Goal: Information Seeking & Learning: Understand process/instructions

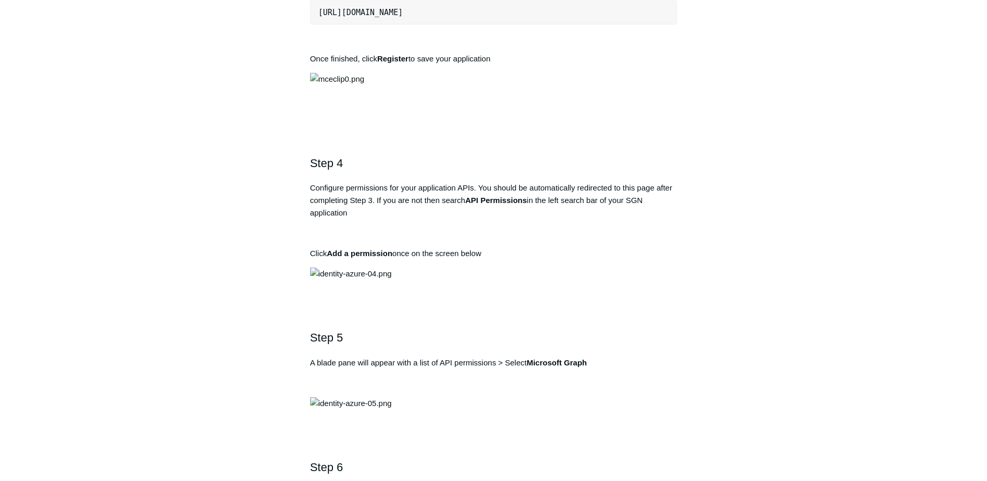
scroll to position [833, 0]
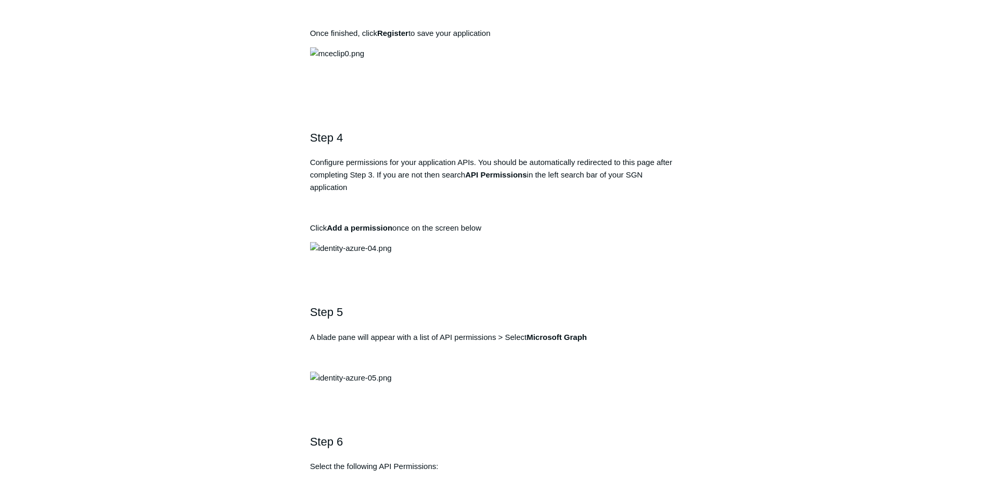
drag, startPoint x: 504, startPoint y: 340, endPoint x: 318, endPoint y: 335, distance: 185.9
copy pre "https://auth.todyl.com/v1/login/callback"
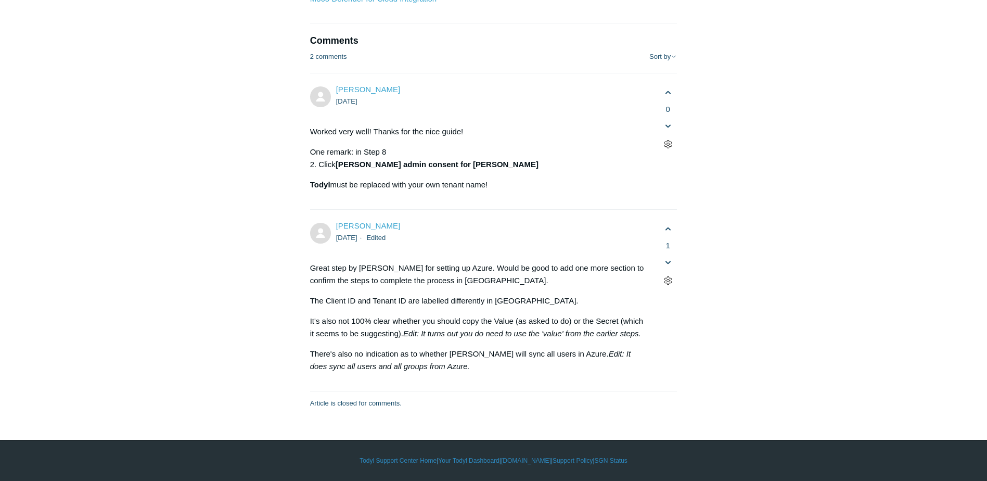
scroll to position [5653, 0]
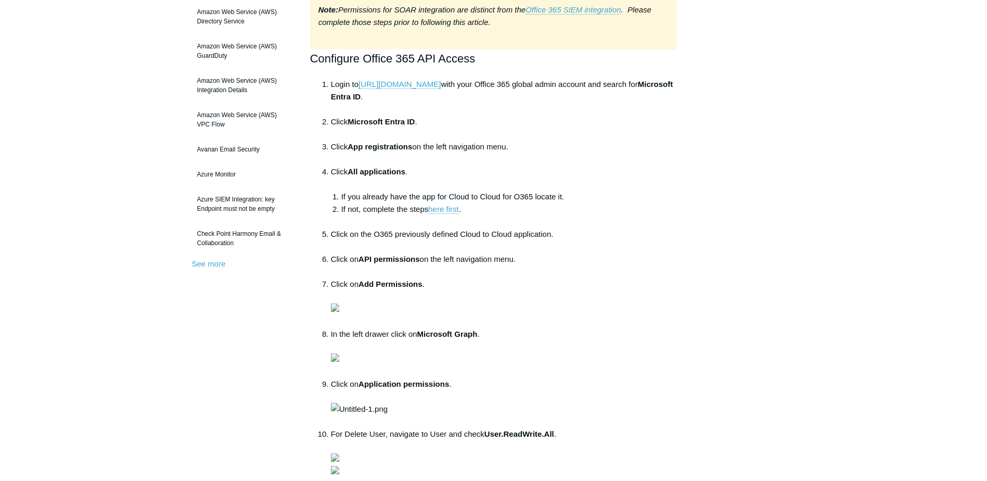
scroll to position [164, 0]
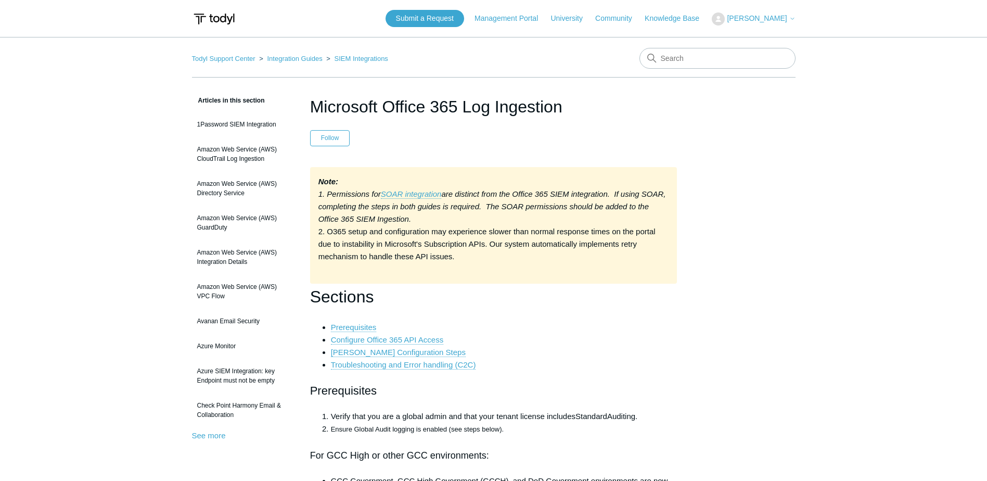
click at [466, 305] on h1 "Sections" at bounding box center [493, 297] width 367 height 27
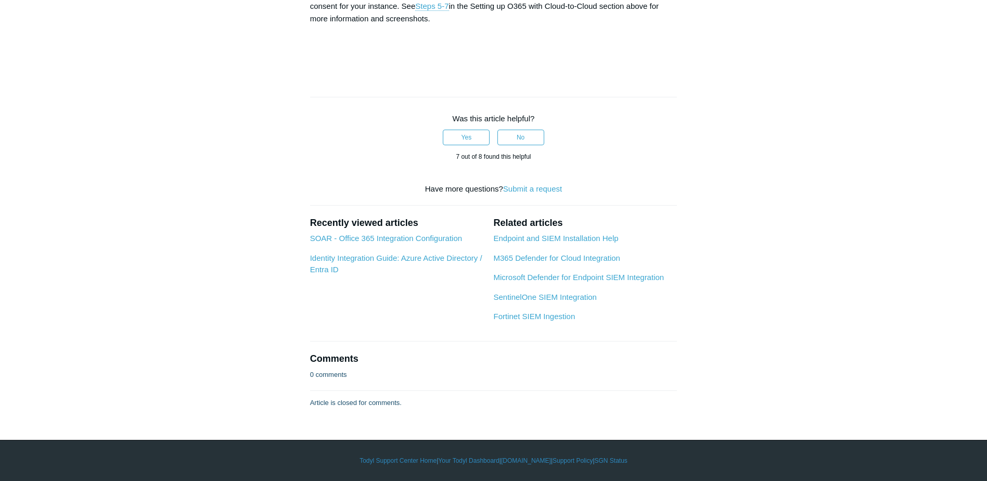
scroll to position [3526, 0]
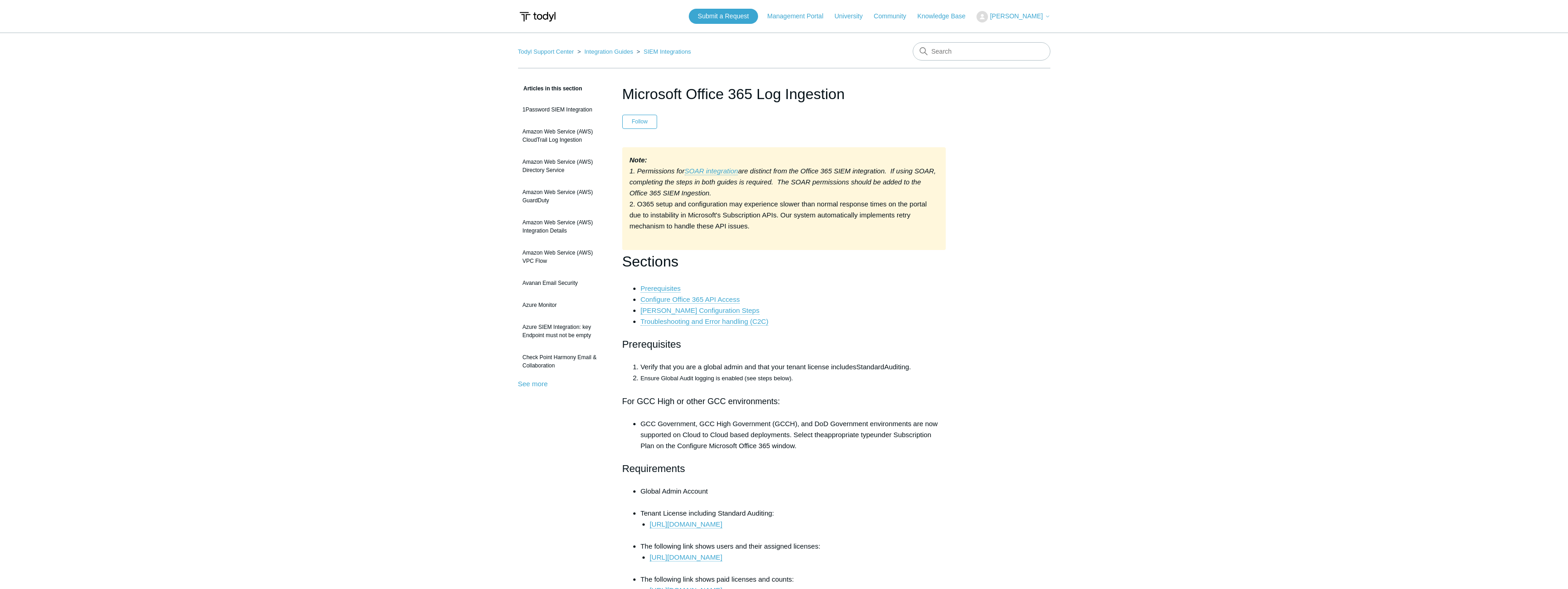
scroll to position [4813, 0]
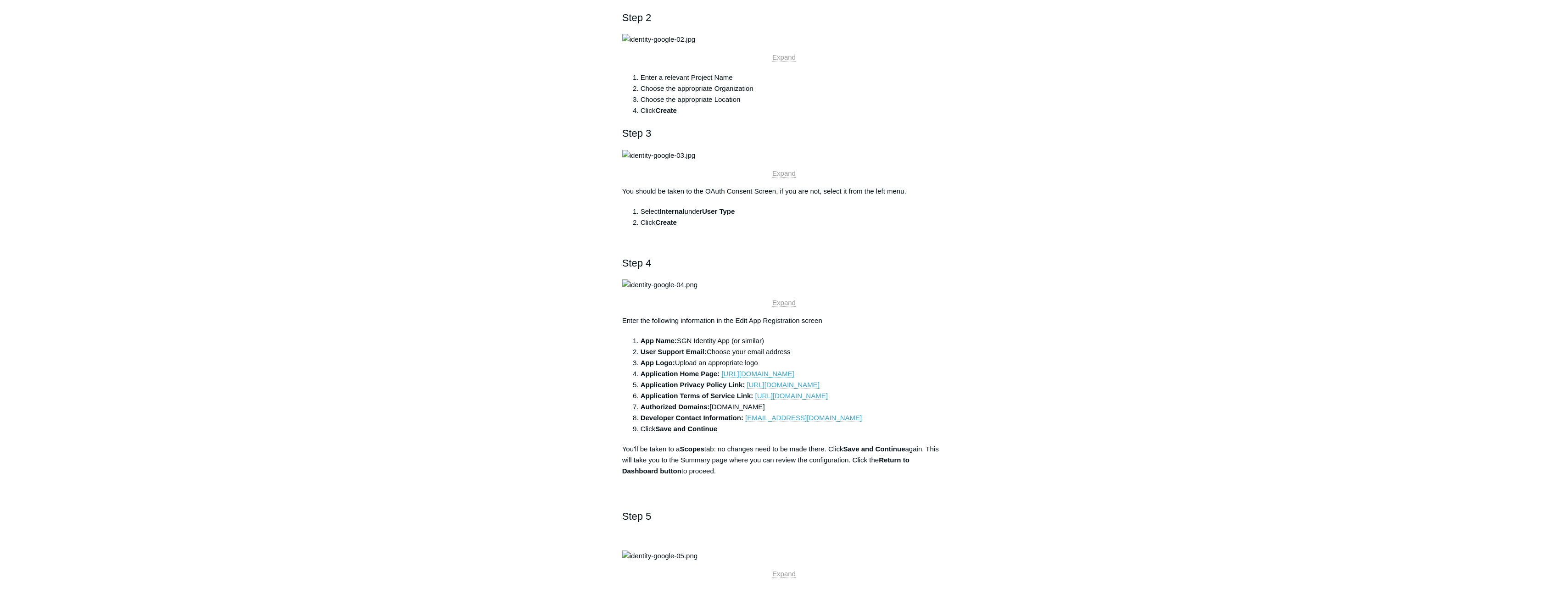
scroll to position [275, 0]
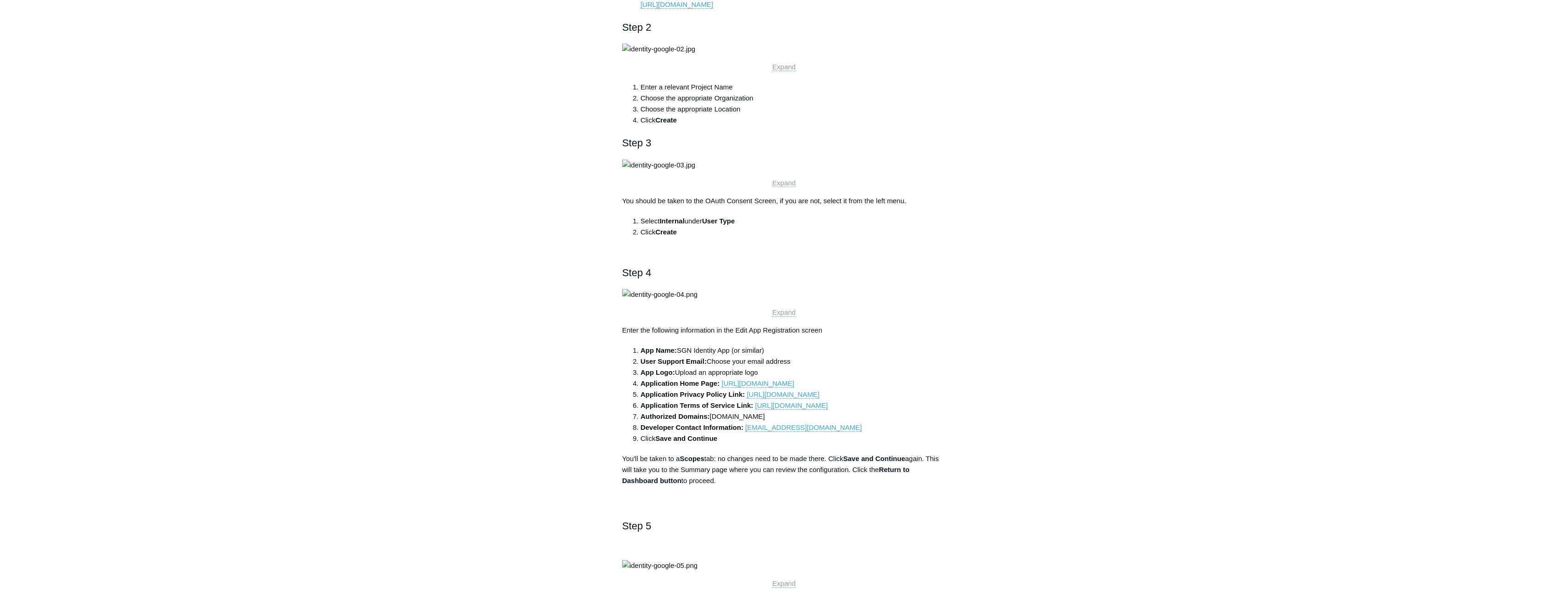
click at [668, 55] on img at bounding box center [659, 48] width 73 height 11
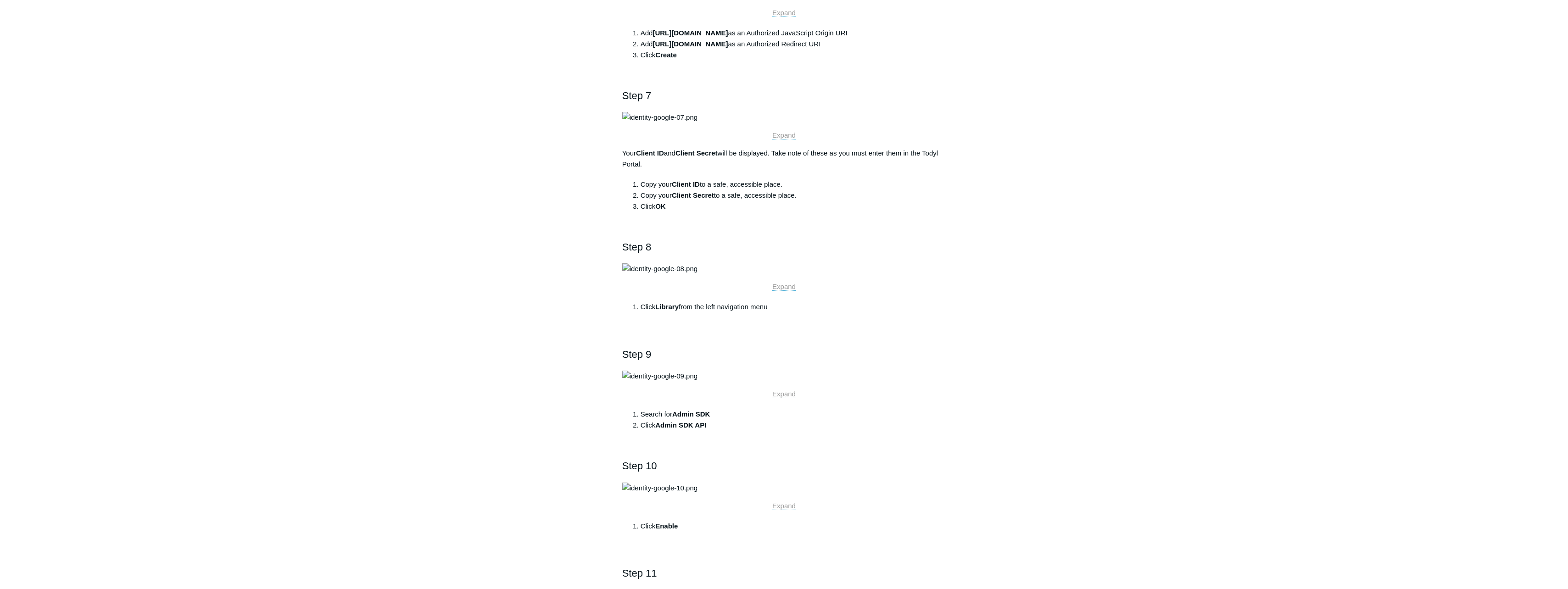
scroll to position [918, 0]
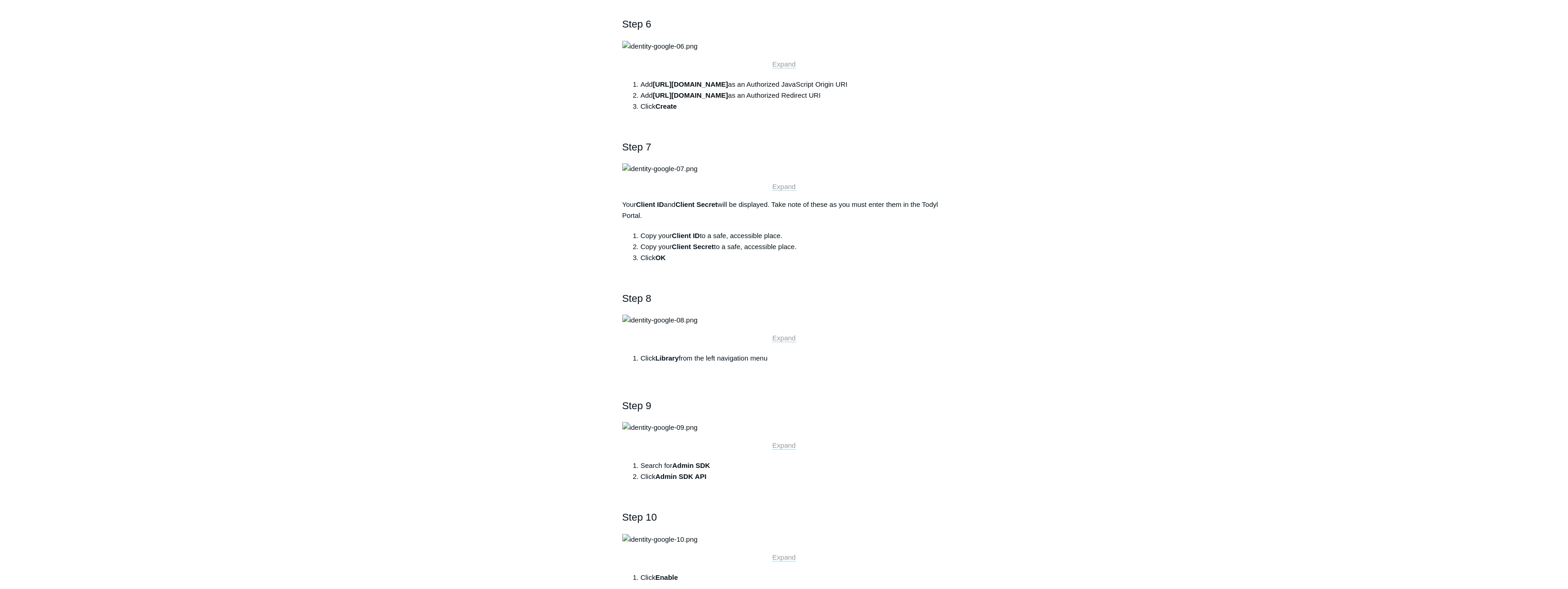
drag, startPoint x: 794, startPoint y: 426, endPoint x: 722, endPoint y: 430, distance: 72.1
copy link "https://portal.todyl.com"
drag, startPoint x: 837, startPoint y: 436, endPoint x: 747, endPoint y: 436, distance: 90.0
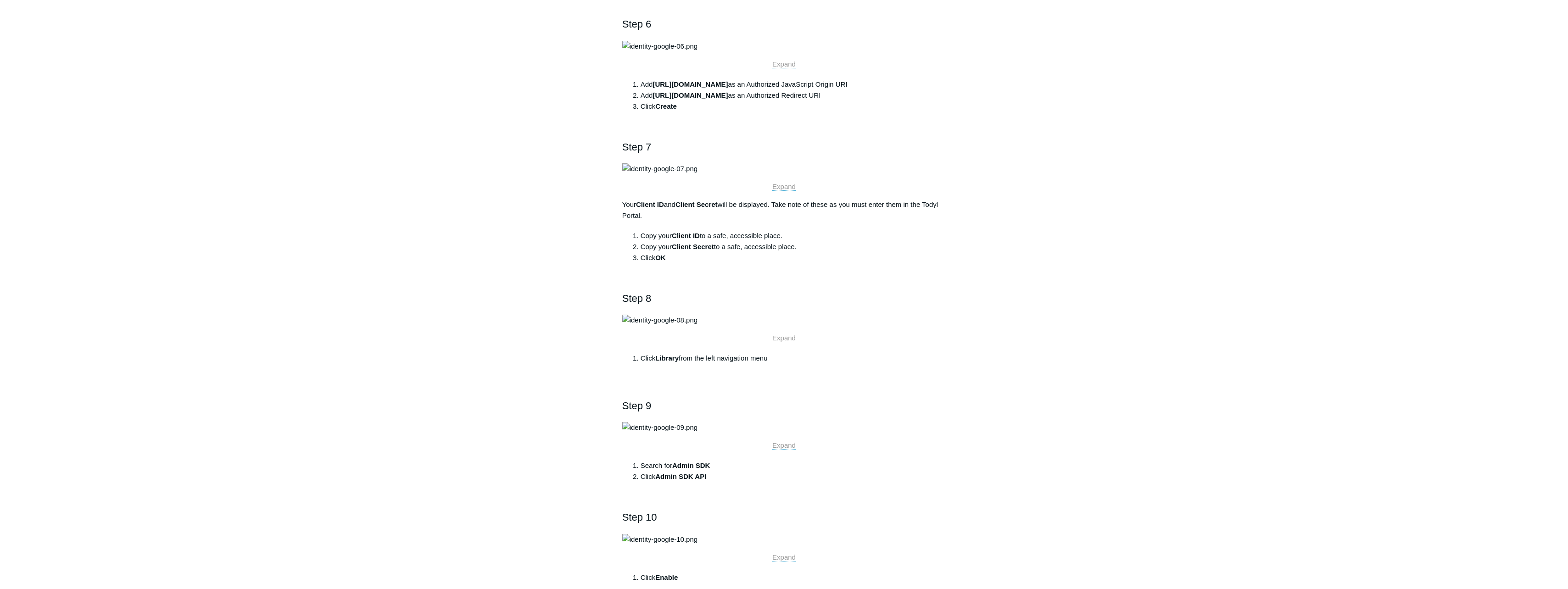
copy link "https://portal.todyl.com/privacy"
drag, startPoint x: 848, startPoint y: 445, endPoint x: 756, endPoint y: 453, distance: 92.3
drag, startPoint x: 756, startPoint y: 453, endPoint x: 856, endPoint y: 455, distance: 100.0
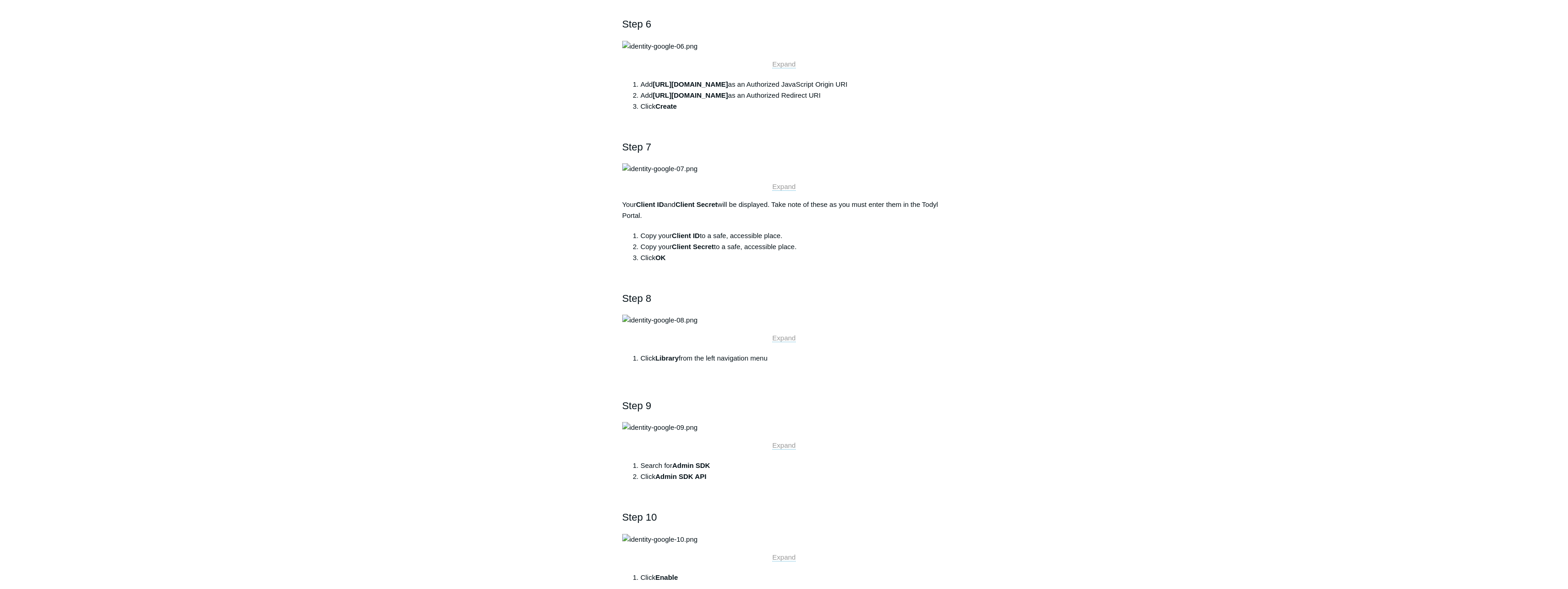
drag, startPoint x: 848, startPoint y: 451, endPoint x: 757, endPoint y: 449, distance: 91.0
copy link "https://portal.todyl.com/terms"
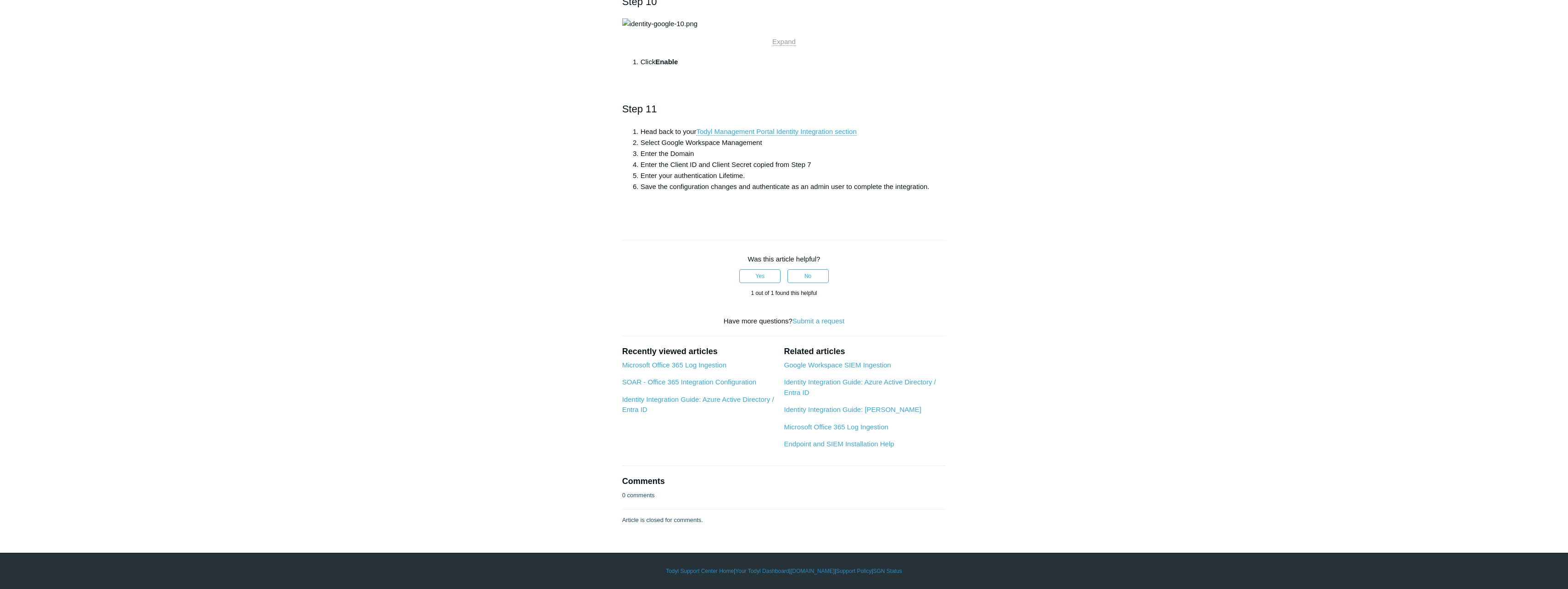
scroll to position [1606, 0]
drag, startPoint x: 655, startPoint y: 395, endPoint x: 727, endPoint y: 399, distance: 72.1
copy strong "https://auth.todyl.com"
drag, startPoint x: 653, startPoint y: 409, endPoint x: 782, endPoint y: 408, distance: 129.0
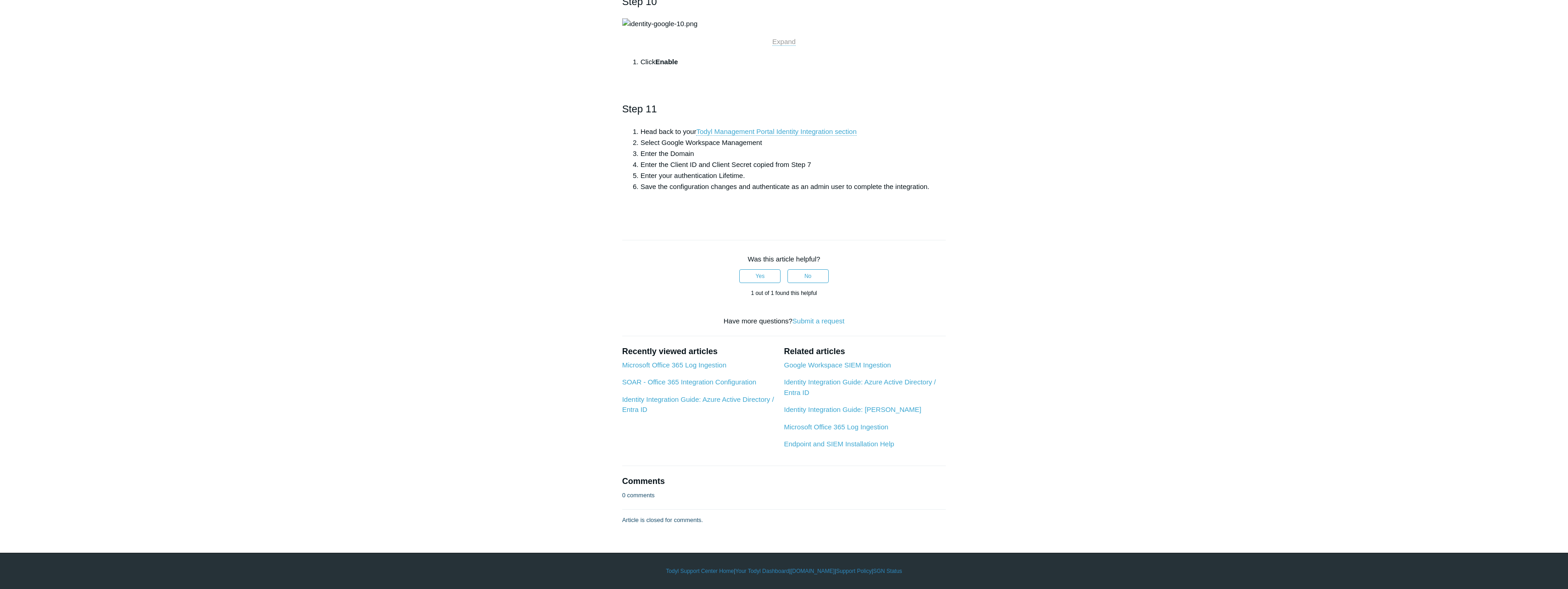
copy li "https://auth.todyl.com/v1/login/callback"
drag, startPoint x: 654, startPoint y: 395, endPoint x: 725, endPoint y: 396, distance: 71.0
copy strong "https://auth.todyl.com"
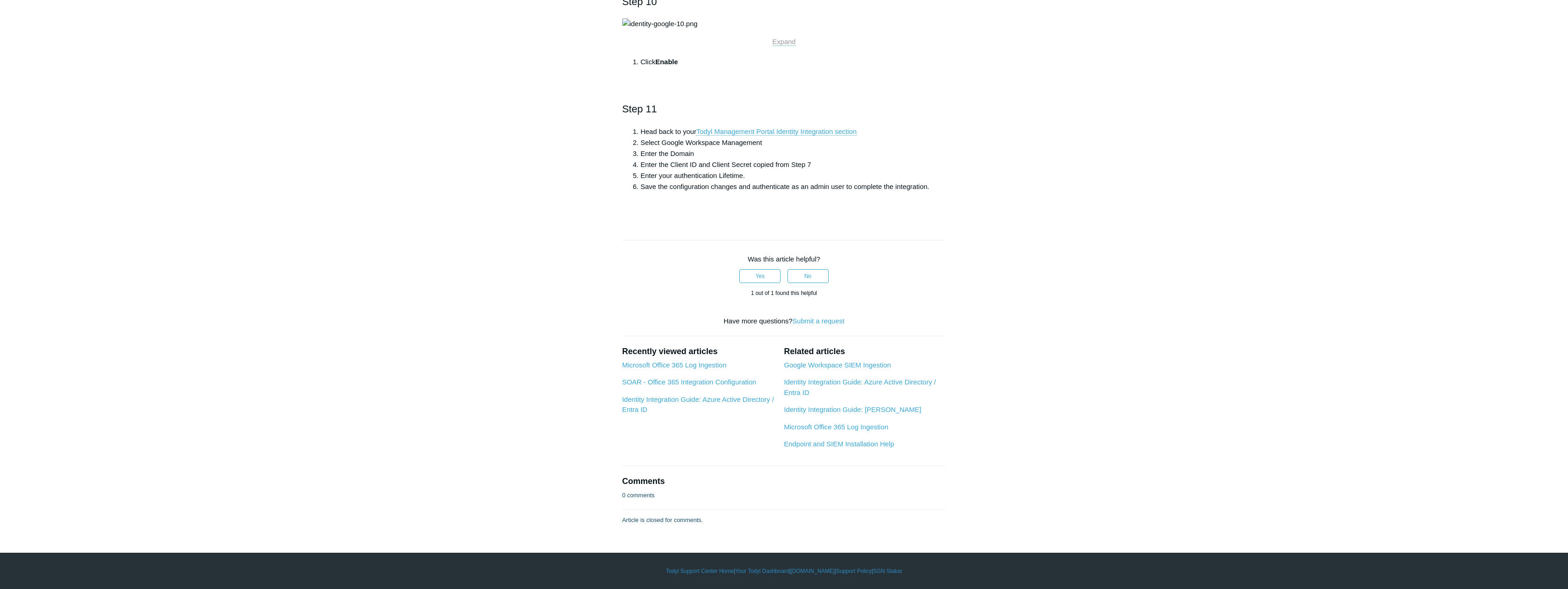
drag, startPoint x: 655, startPoint y: 406, endPoint x: 782, endPoint y: 412, distance: 127.1
copy strong "https://auth.todyl.com/v1/login/callback"
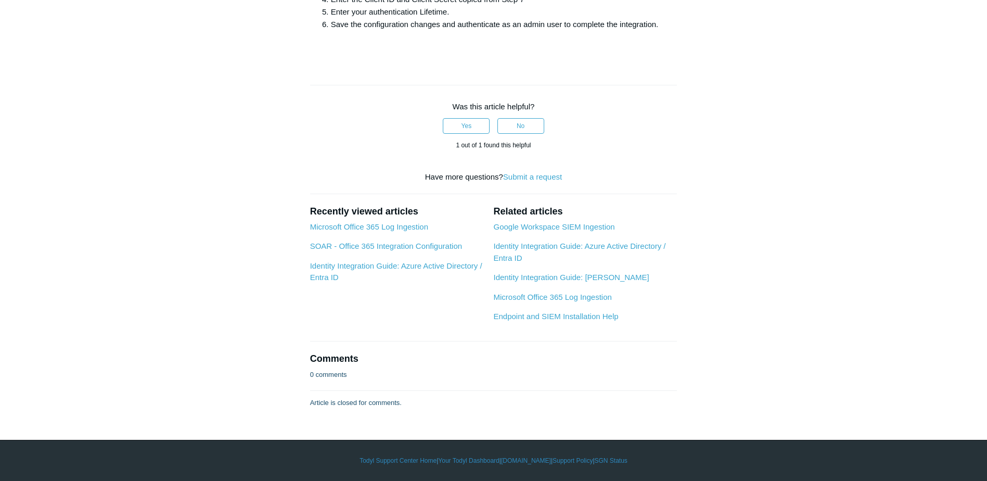
scroll to position [3331, 0]
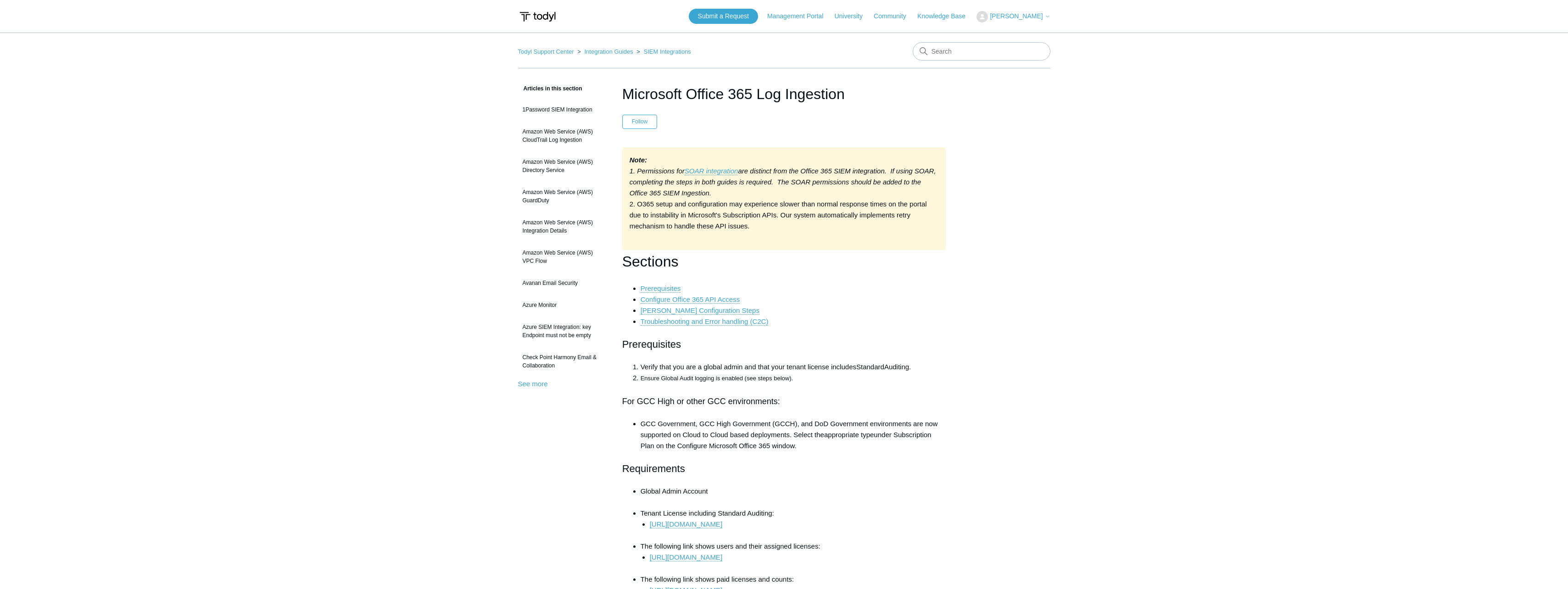
scroll to position [4813, 0]
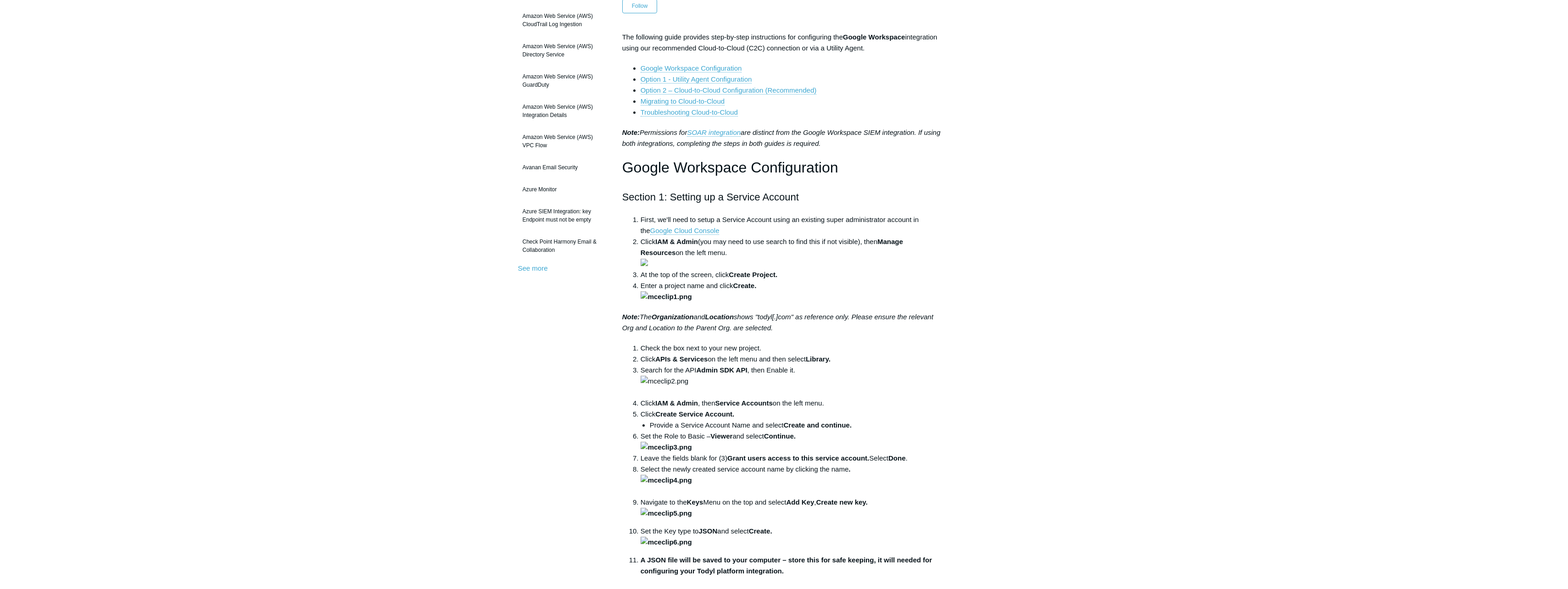
scroll to position [138, 0]
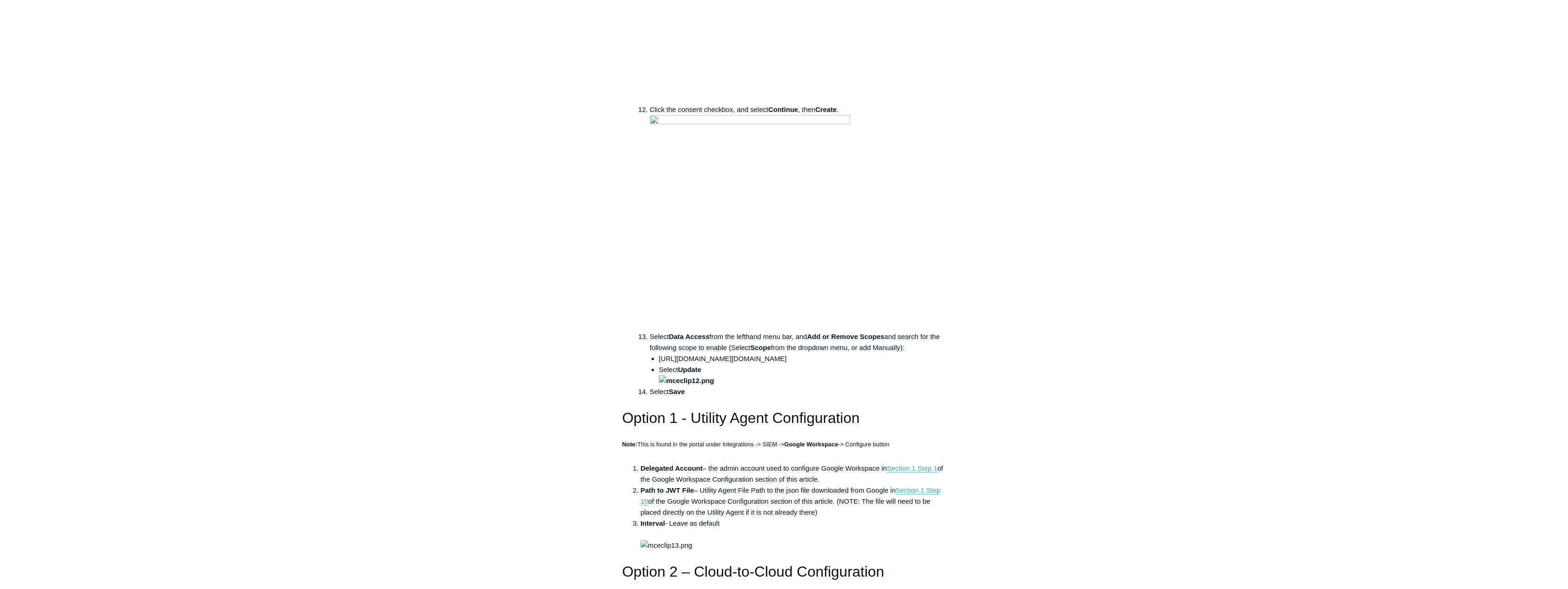
scroll to position [1744, 0]
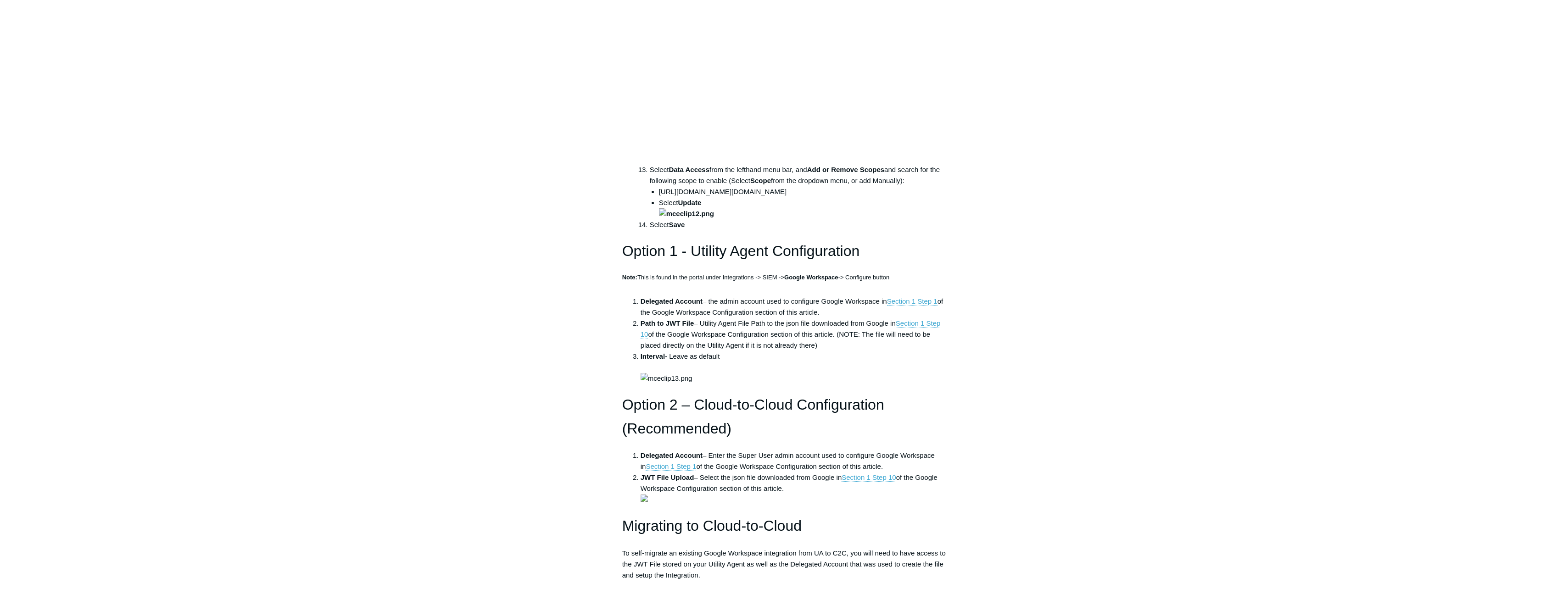
scroll to position [1927, 0]
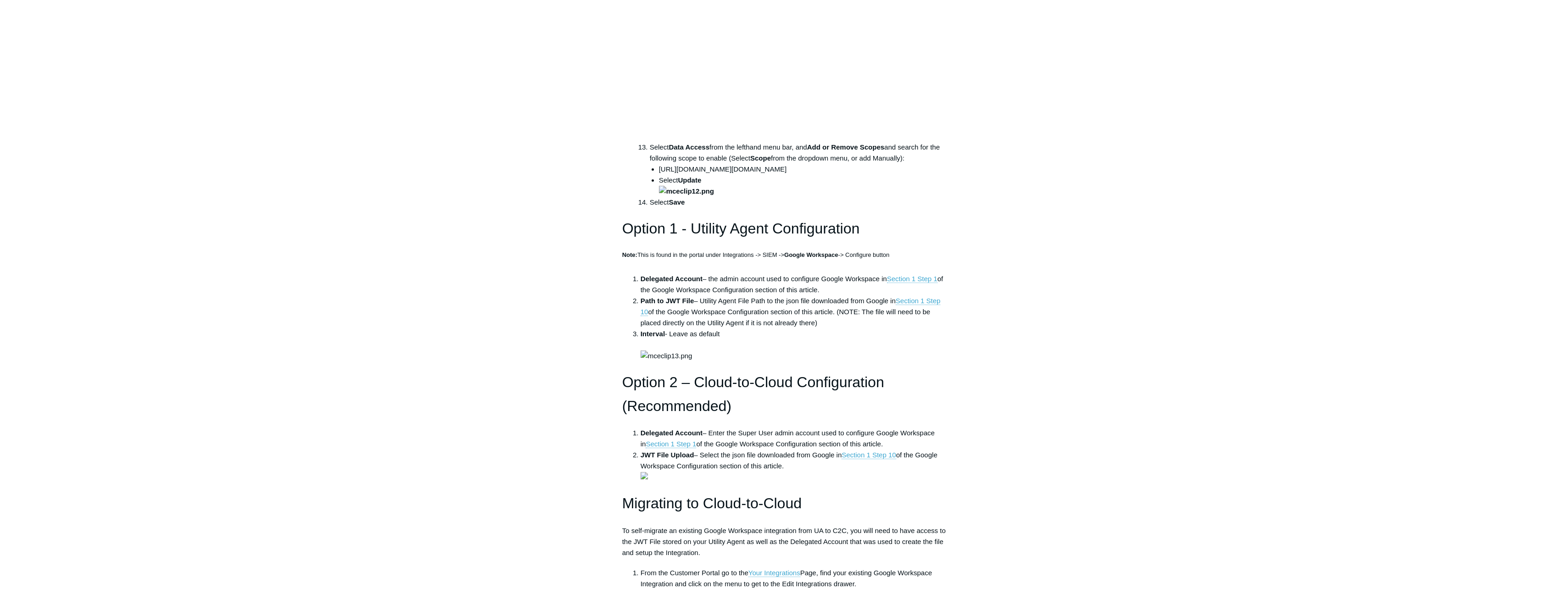
drag, startPoint x: 668, startPoint y: 369, endPoint x: 856, endPoint y: 374, distance: 188.1
copy li "[URL][DOMAIN_NAME][DOMAIN_NAME]"
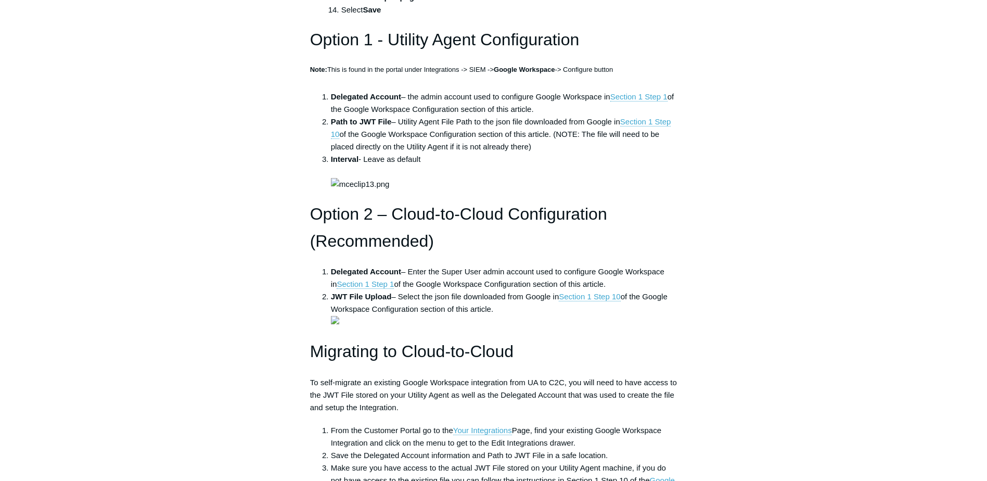
scroll to position [2446, 0]
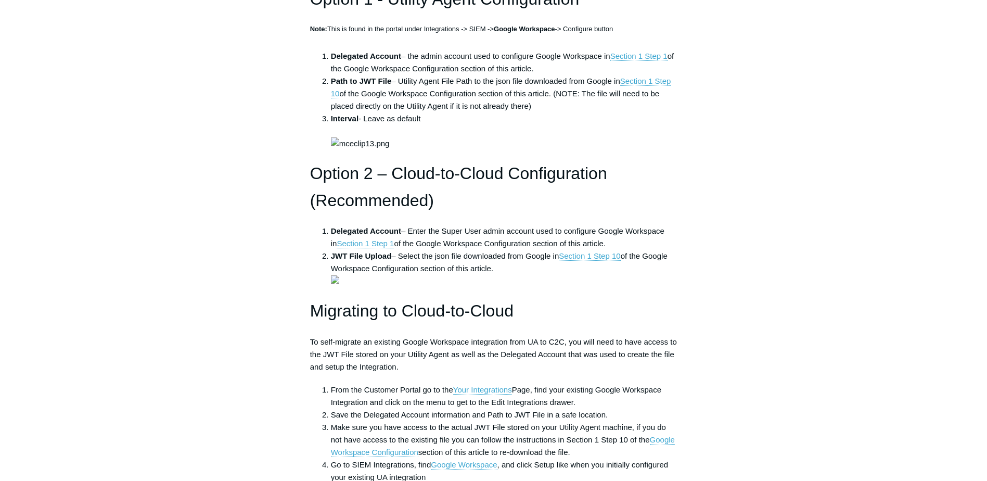
copy li "[URL][DOMAIN_NAME][DOMAIN_NAME]"
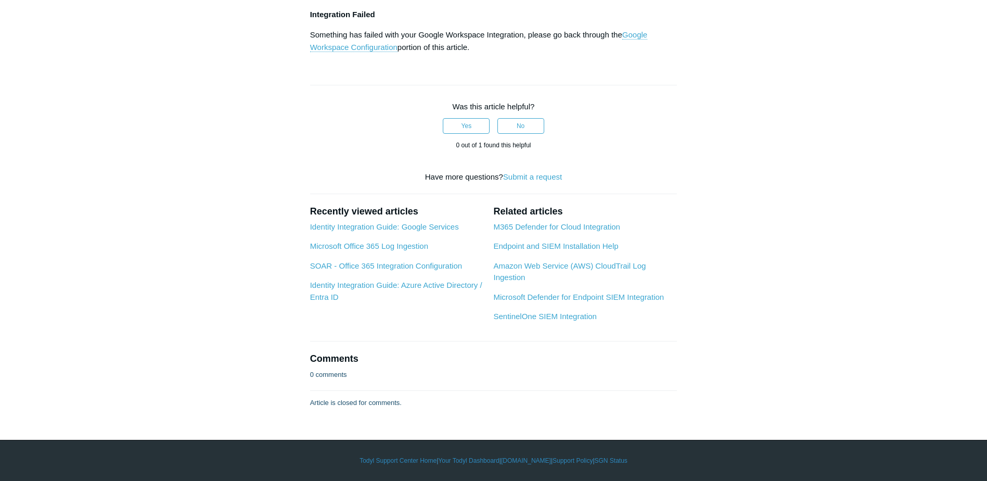
scroll to position [4371, 0]
drag, startPoint x: 572, startPoint y: 134, endPoint x: 350, endPoint y: 136, distance: 222.2
copy li "[URL][DOMAIN_NAME][DOMAIN_NAME]"
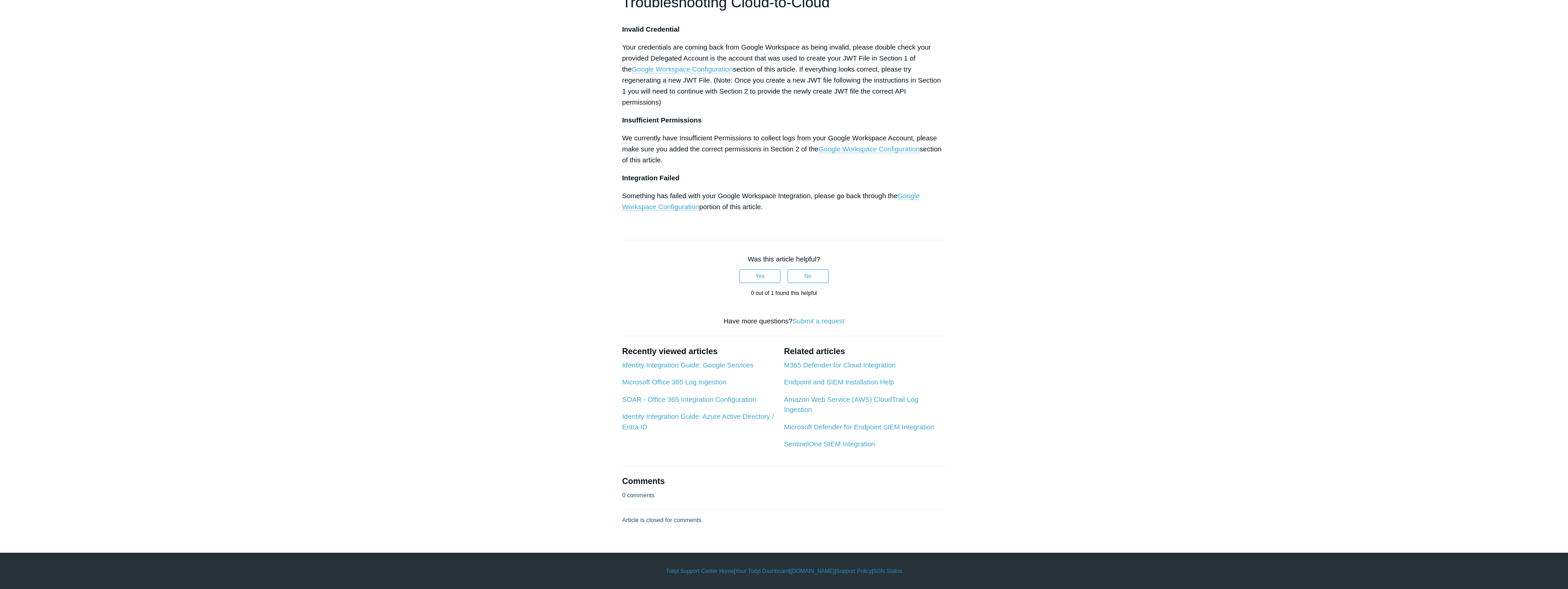
scroll to position [4726, 0]
